Goal: Task Accomplishment & Management: Use online tool/utility

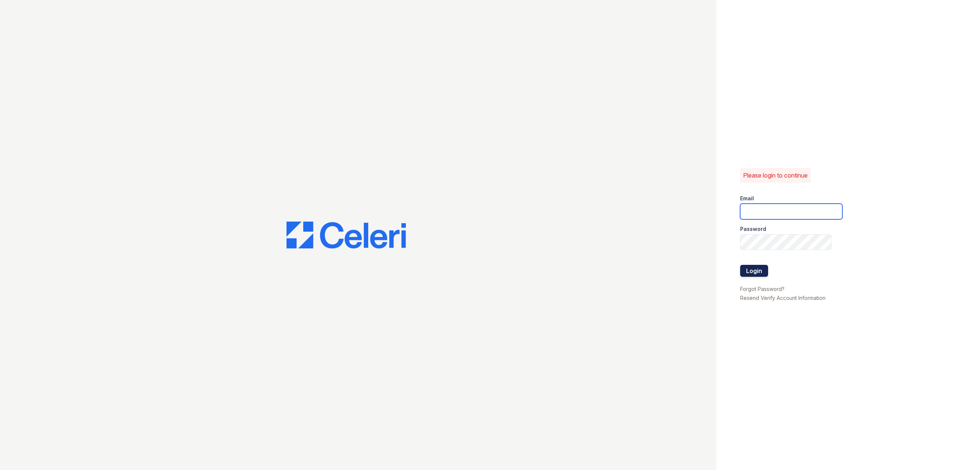
type input "KGuevara@mmgmgt.com"
click at [765, 272] on button "Login" at bounding box center [754, 271] width 28 height 12
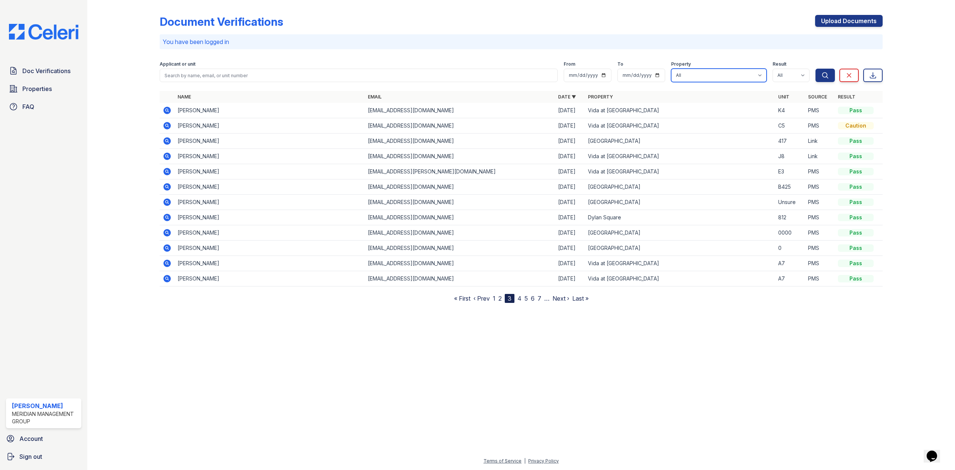
drag, startPoint x: 710, startPoint y: 72, endPoint x: 708, endPoint y: 81, distance: 9.2
click at [710, 72] on select "All [GEOGRAPHIC_DATA] Vida at [GEOGRAPHIC_DATA]" at bounding box center [719, 75] width 96 height 13
select select "281"
click at [671, 69] on select "All [GEOGRAPHIC_DATA] Vida at [GEOGRAPHIC_DATA]" at bounding box center [719, 75] width 96 height 13
click at [823, 74] on icon "submit" at bounding box center [826, 75] width 6 height 6
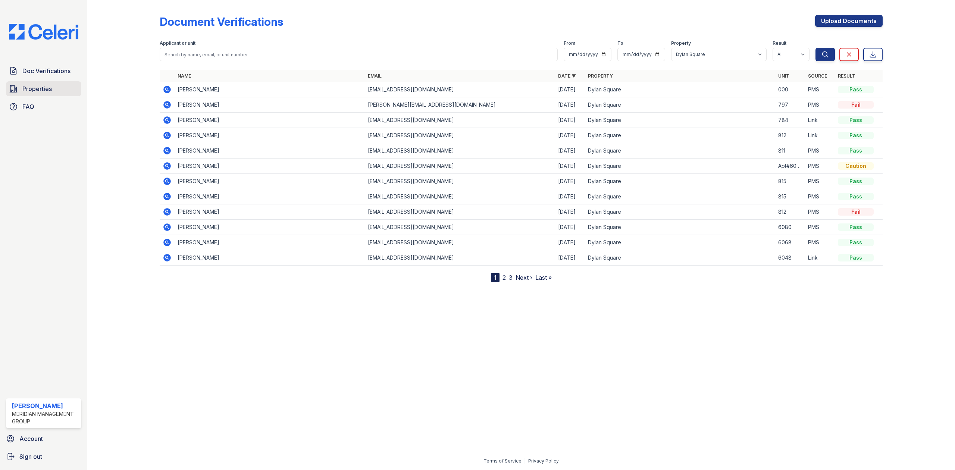
click at [44, 91] on span "Properties" at bounding box center [36, 88] width 29 height 9
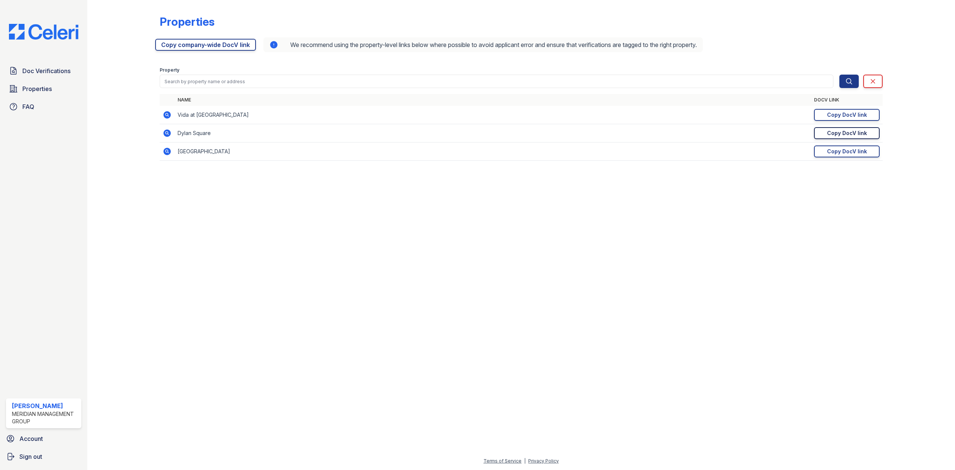
click at [849, 131] on div "Copy DocV link" at bounding box center [847, 132] width 40 height 7
